Goal: Task Accomplishment & Management: Manage account settings

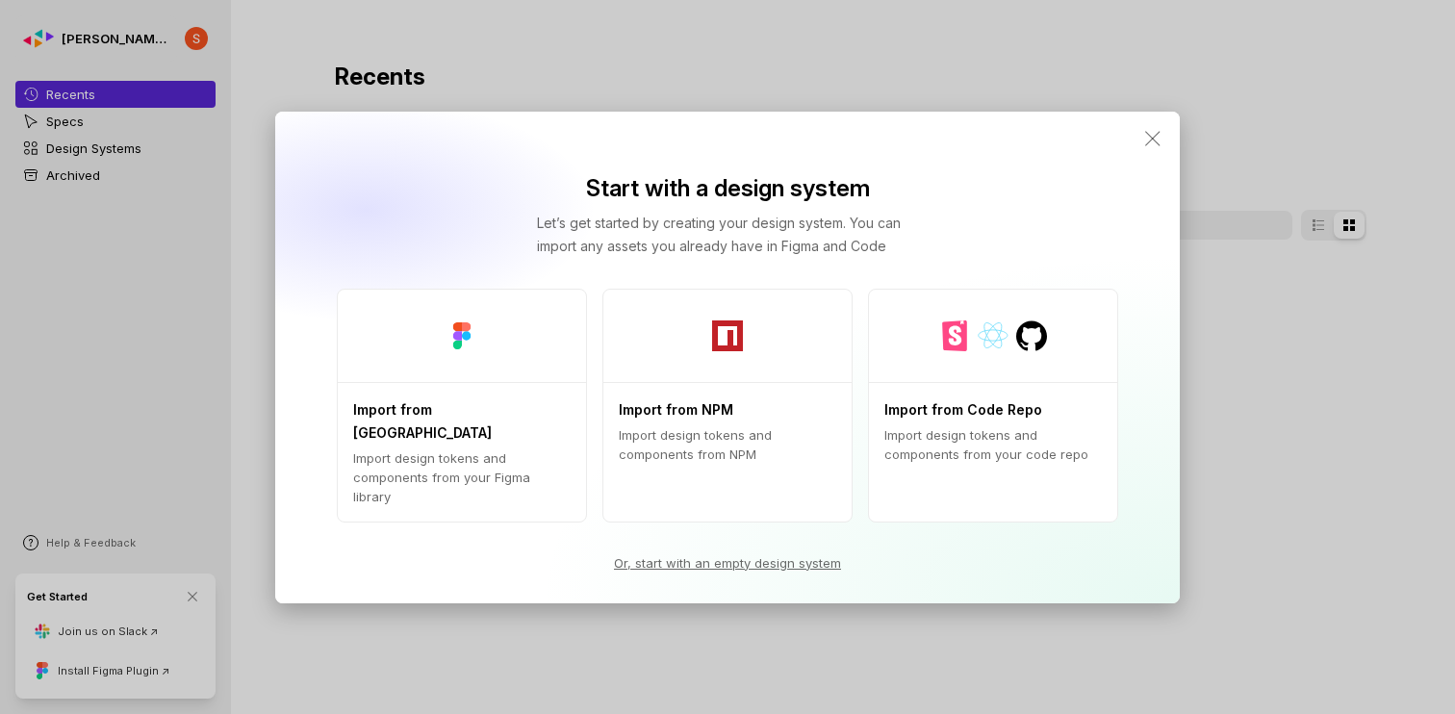
click at [1148, 145] on icon at bounding box center [1152, 138] width 14 height 14
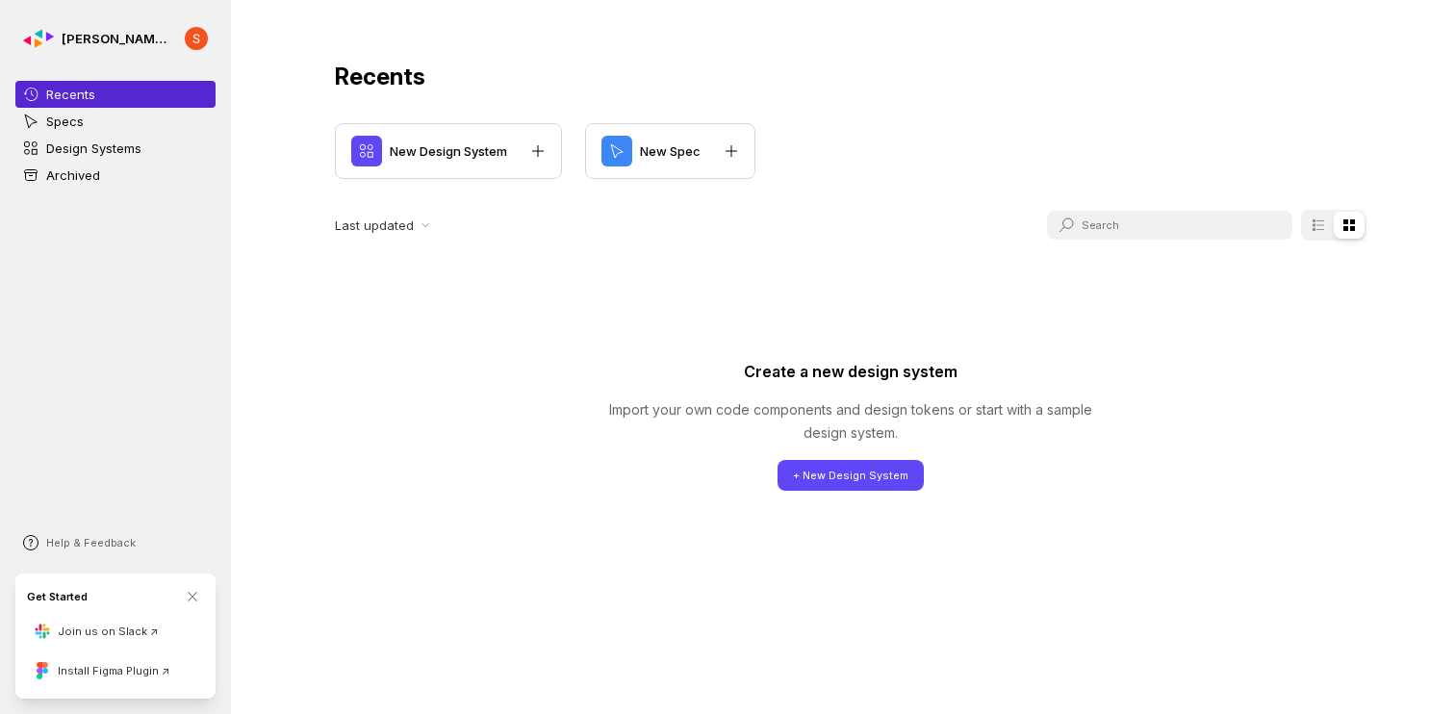
click at [105, 128] on link "Specs" at bounding box center [115, 121] width 200 height 27
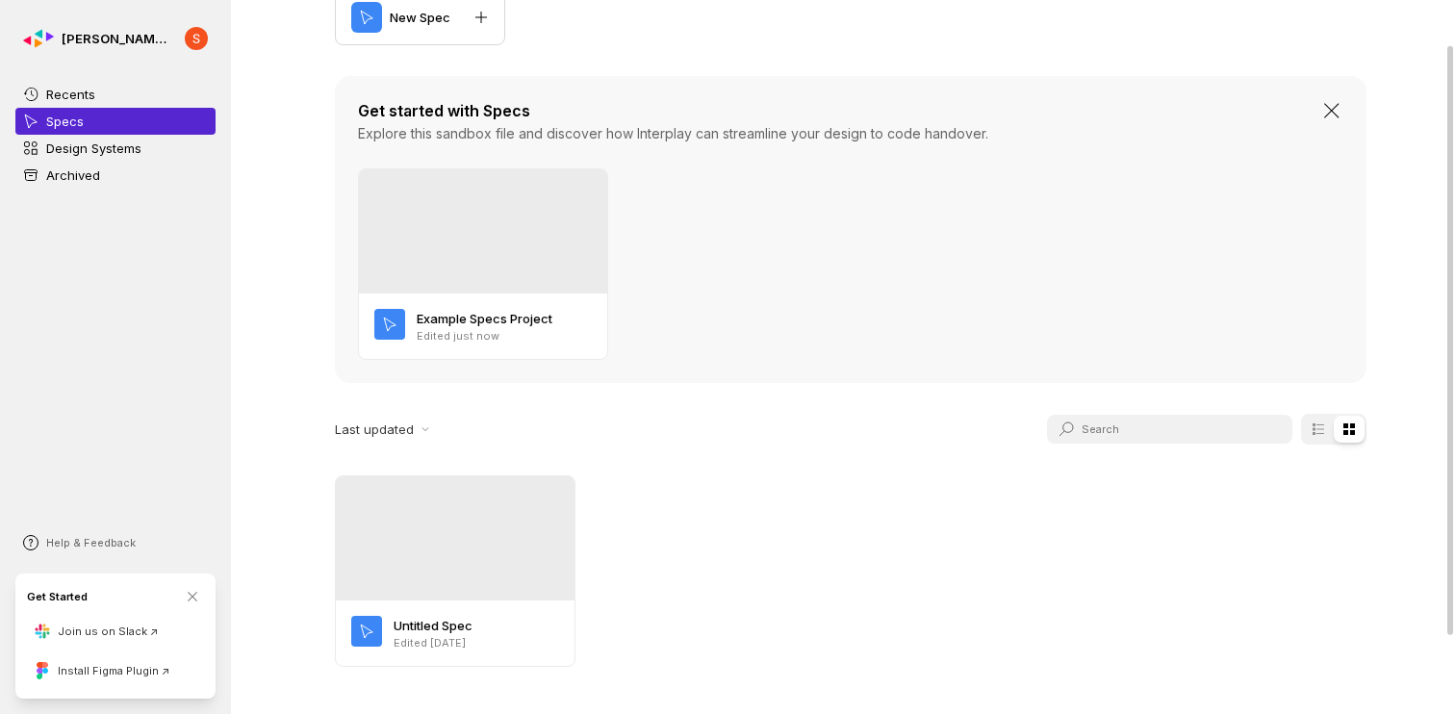
scroll to position [148, 0]
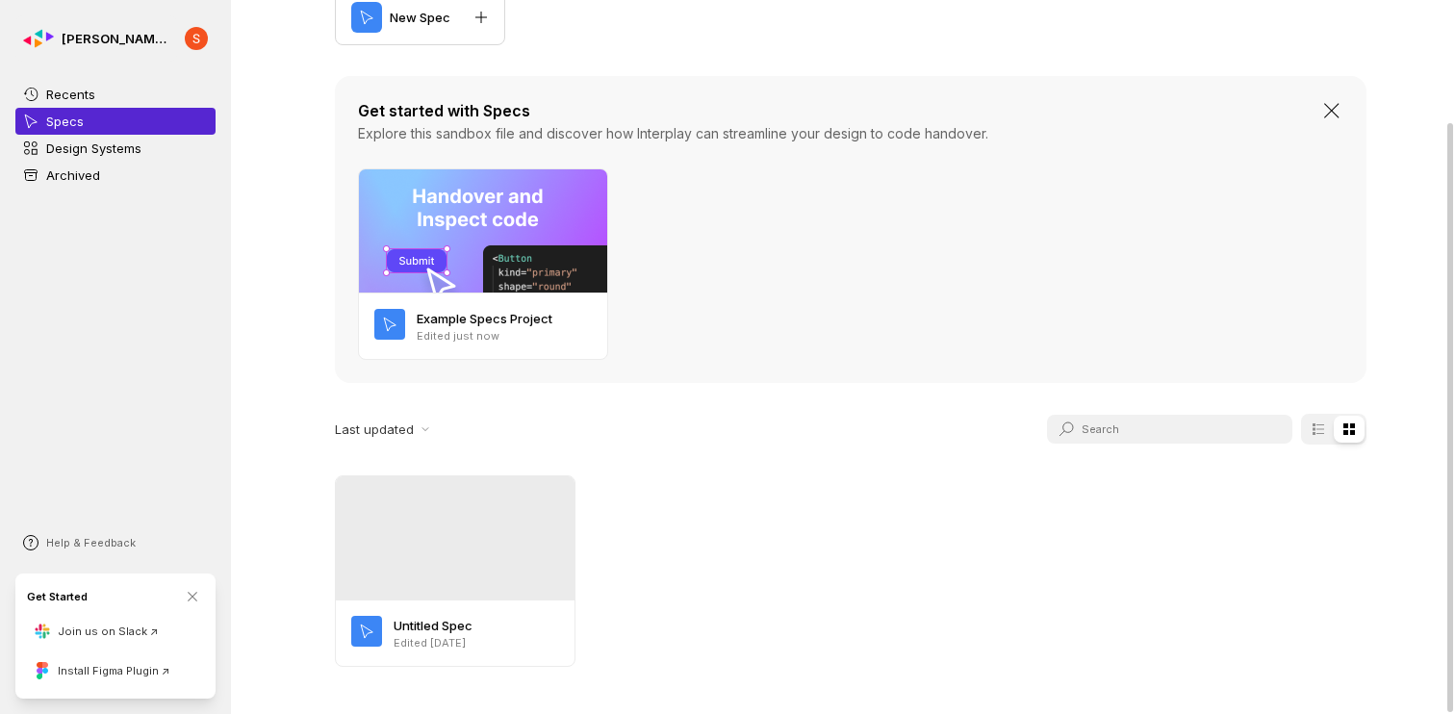
click at [125, 145] on p "Design Systems" at bounding box center [93, 148] width 95 height 19
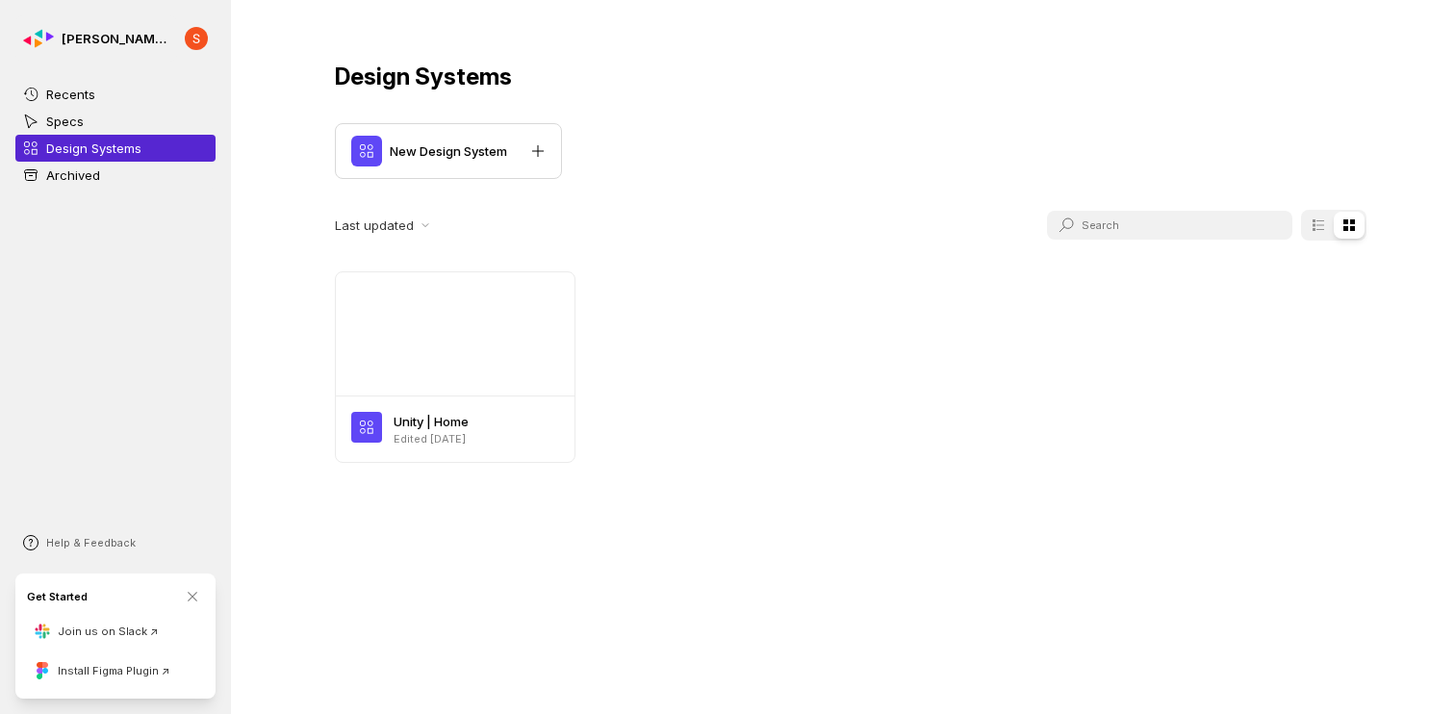
click at [111, 174] on link "Archived" at bounding box center [115, 175] width 200 height 27
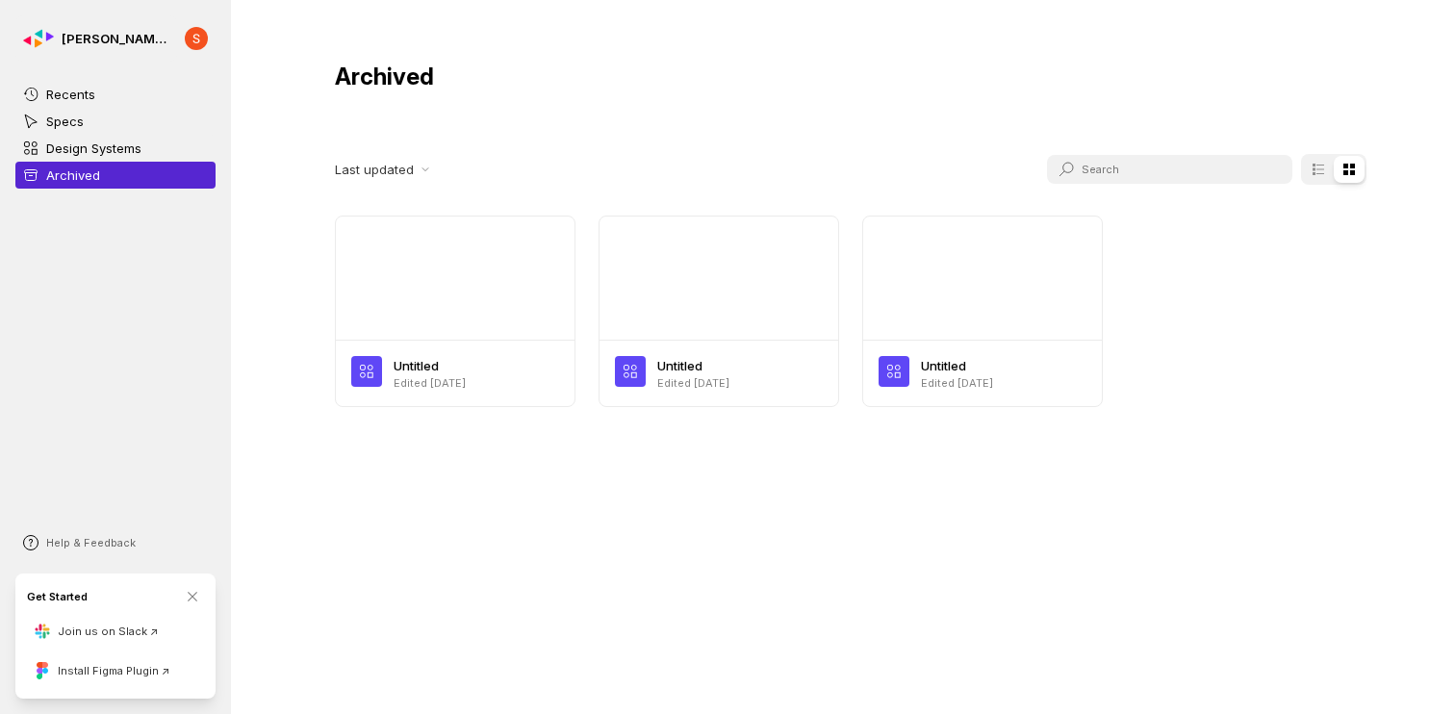
click at [111, 152] on p "Design Systems" at bounding box center [93, 148] width 95 height 19
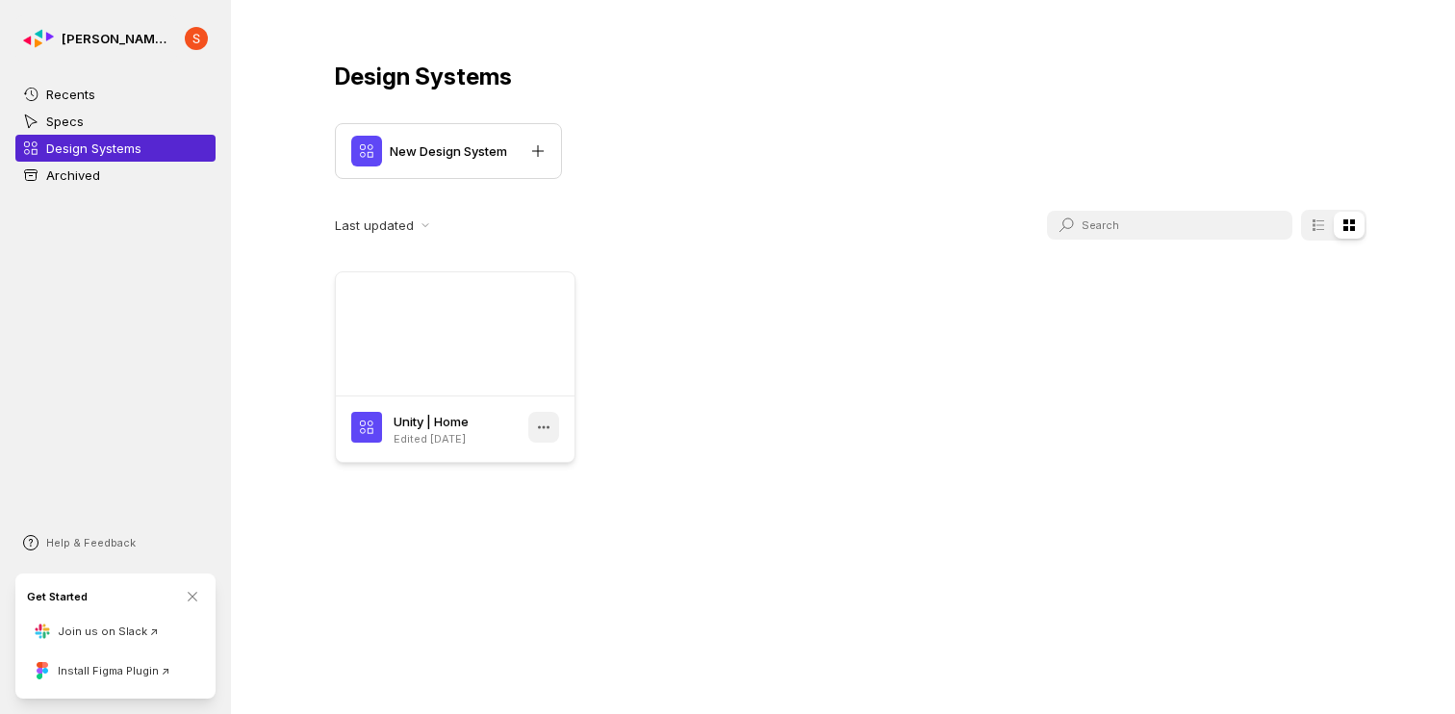
click at [538, 426] on circle at bounding box center [539, 427] width 3 height 3
click at [747, 411] on div "Unity | Home Edited [DATE]" at bounding box center [851, 367] width 1032 height 192
click at [117, 35] on p "[PERSON_NAME] Design System" at bounding box center [116, 38] width 108 height 19
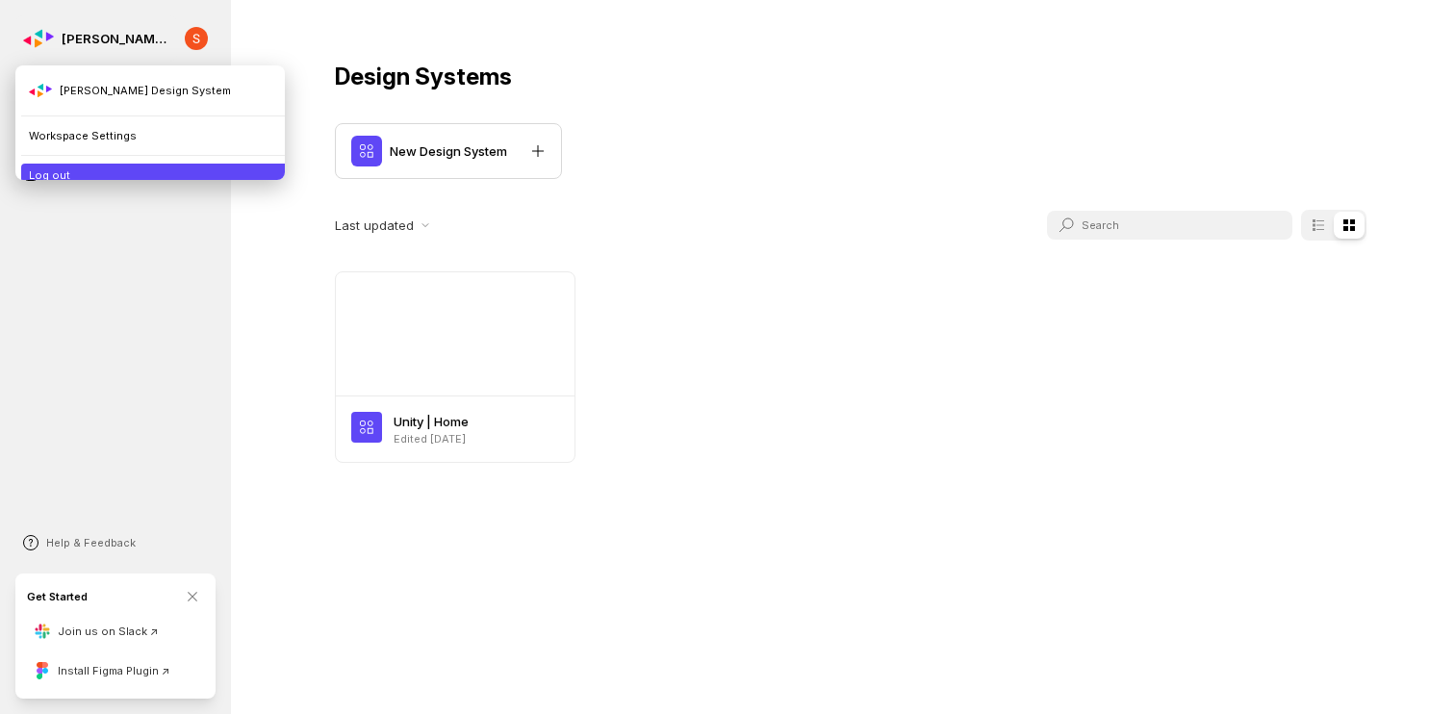
click at [127, 183] on li "Log out" at bounding box center [157, 175] width 272 height 23
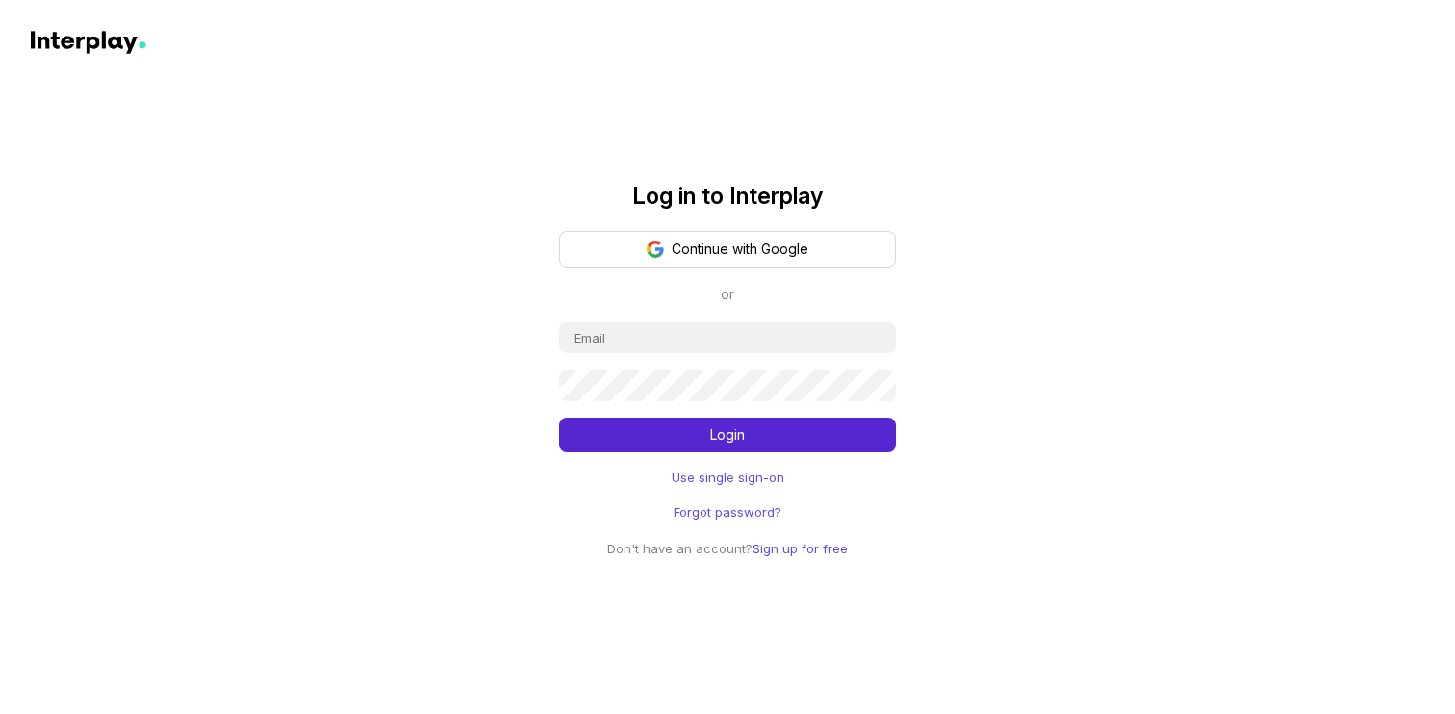
click at [107, 39] on icon at bounding box center [89, 42] width 116 height 23
